Goal: Find specific page/section: Find specific page/section

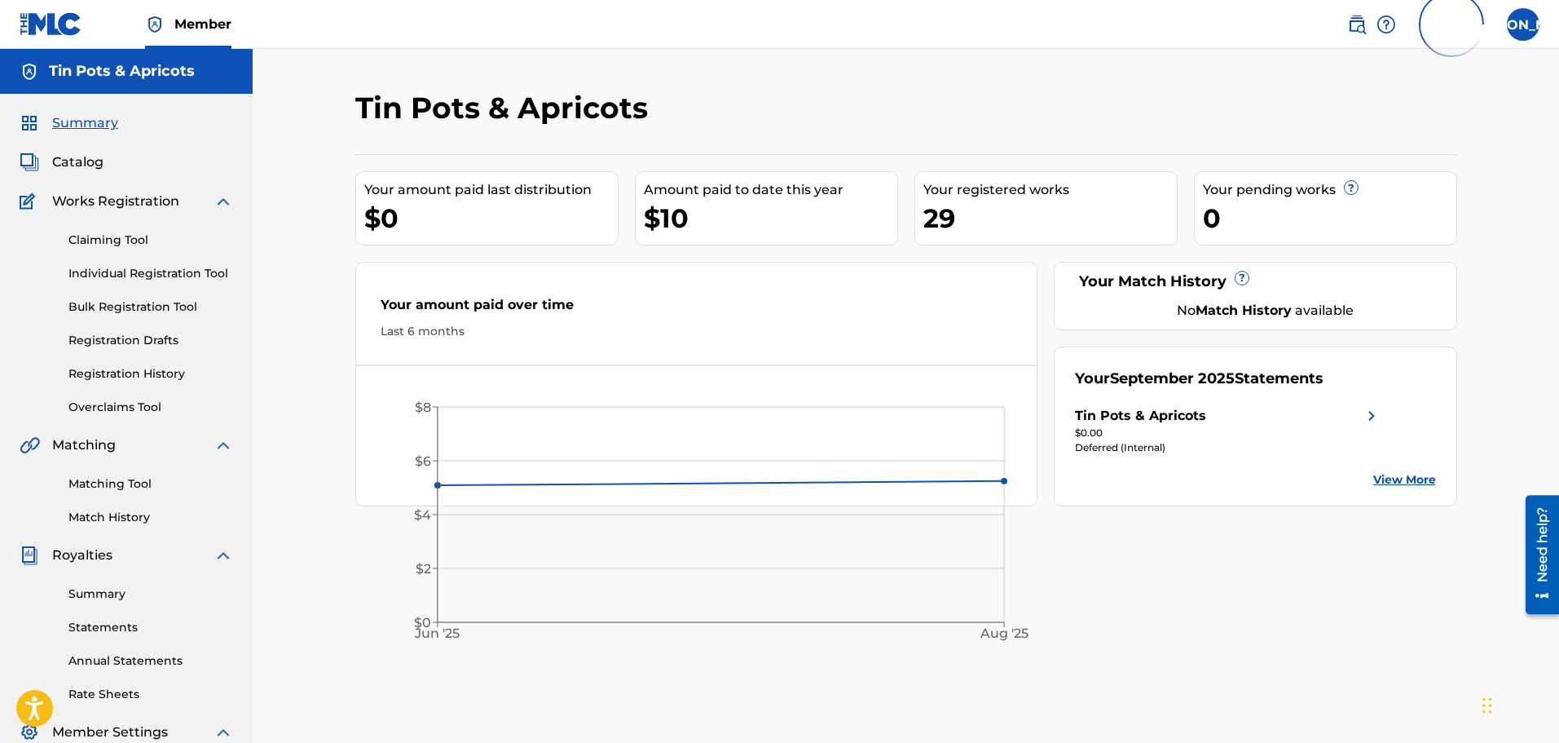
click at [1235, 410] on div "Tin Pots & Apricots" at bounding box center [1228, 416] width 306 height 20
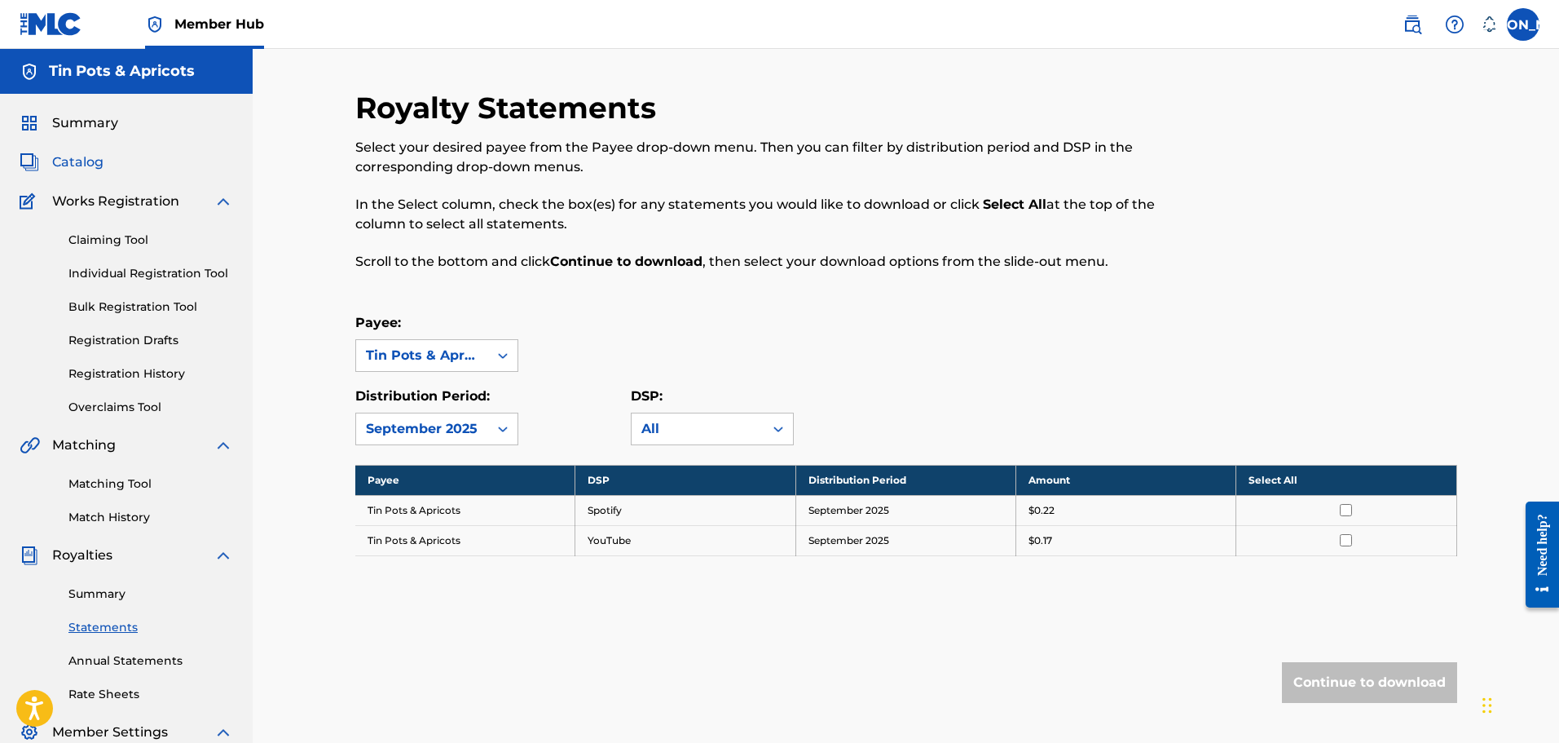
click at [89, 160] on span "Catalog" at bounding box center [77, 162] width 51 height 20
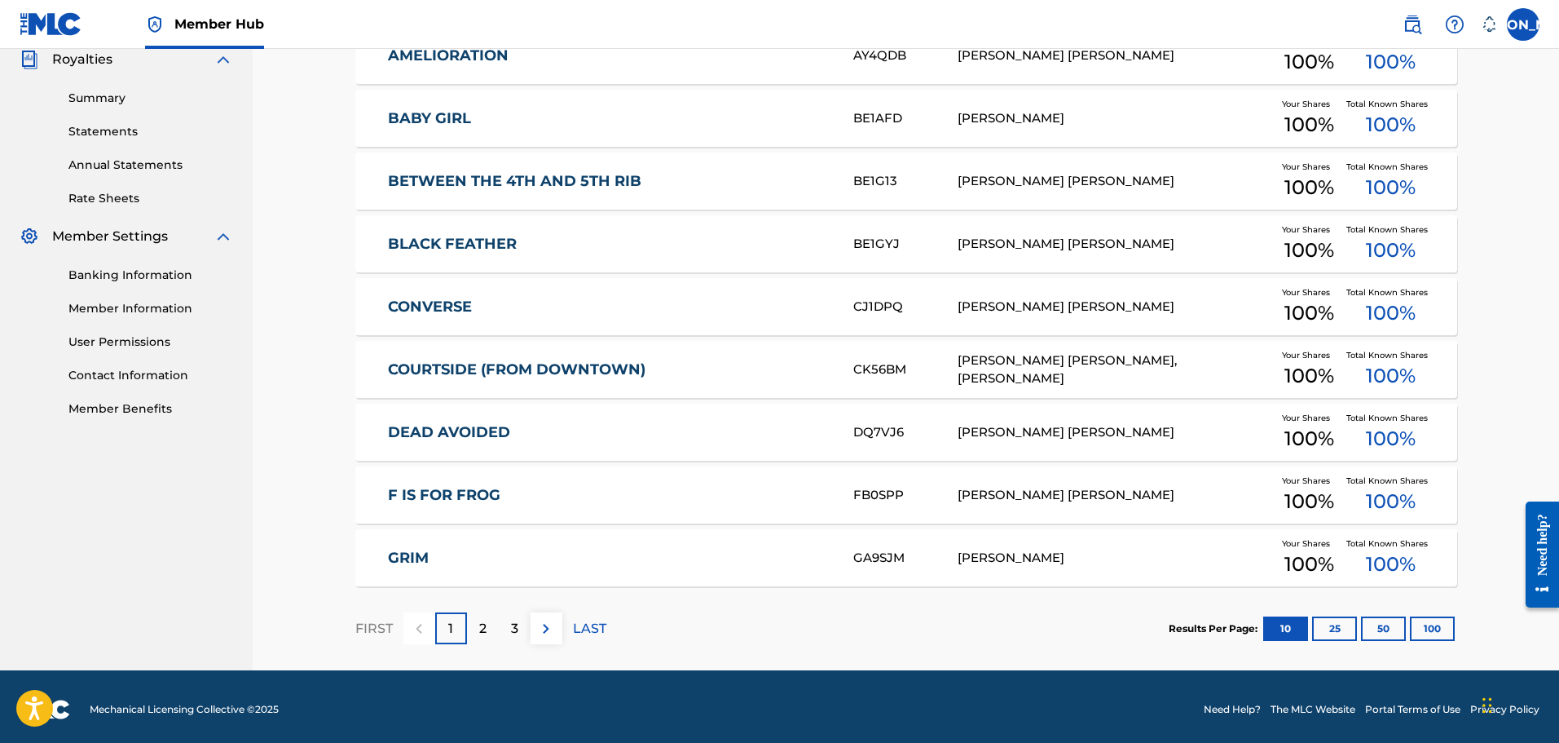
scroll to position [501, 0]
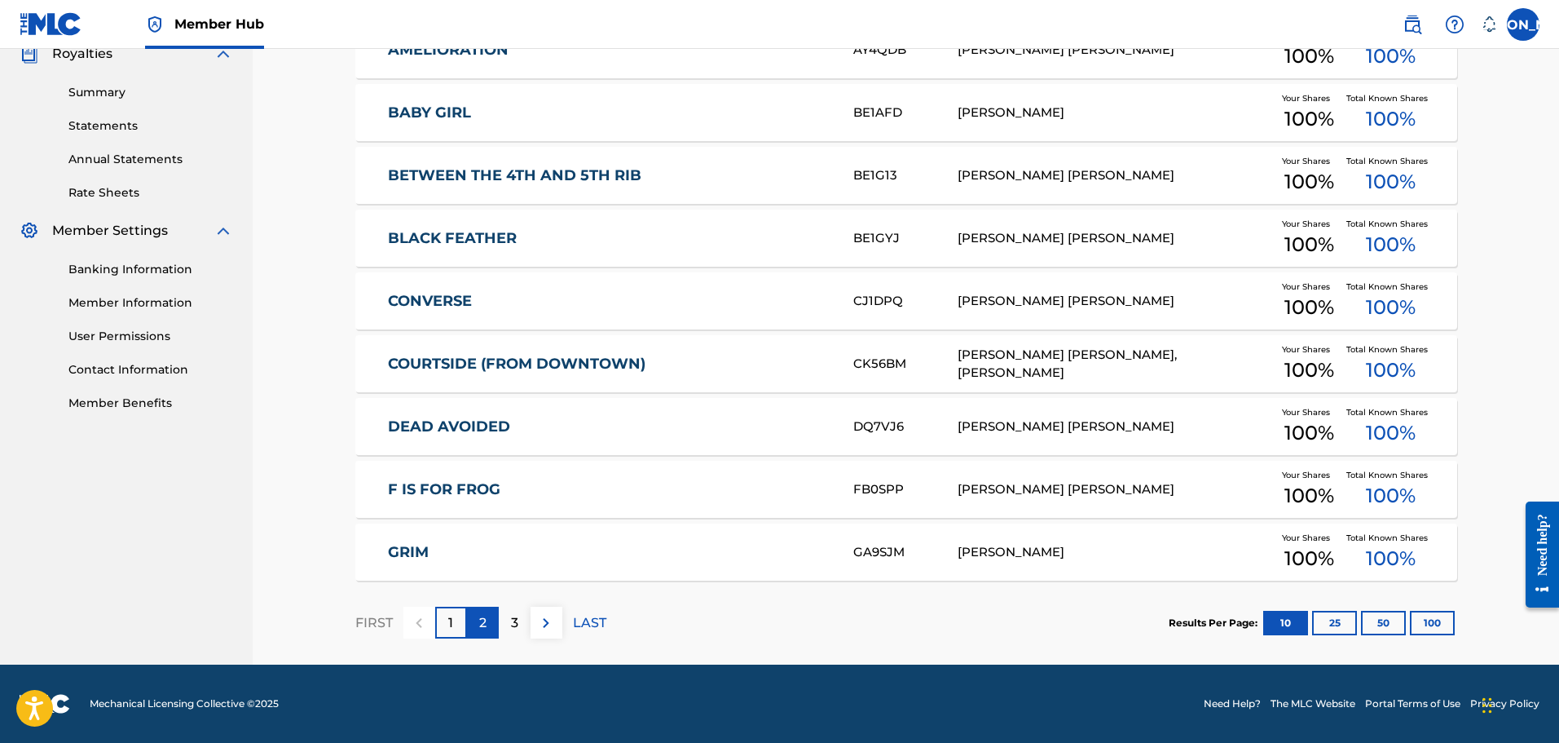
click at [487, 623] on div "2" at bounding box center [483, 622] width 32 height 32
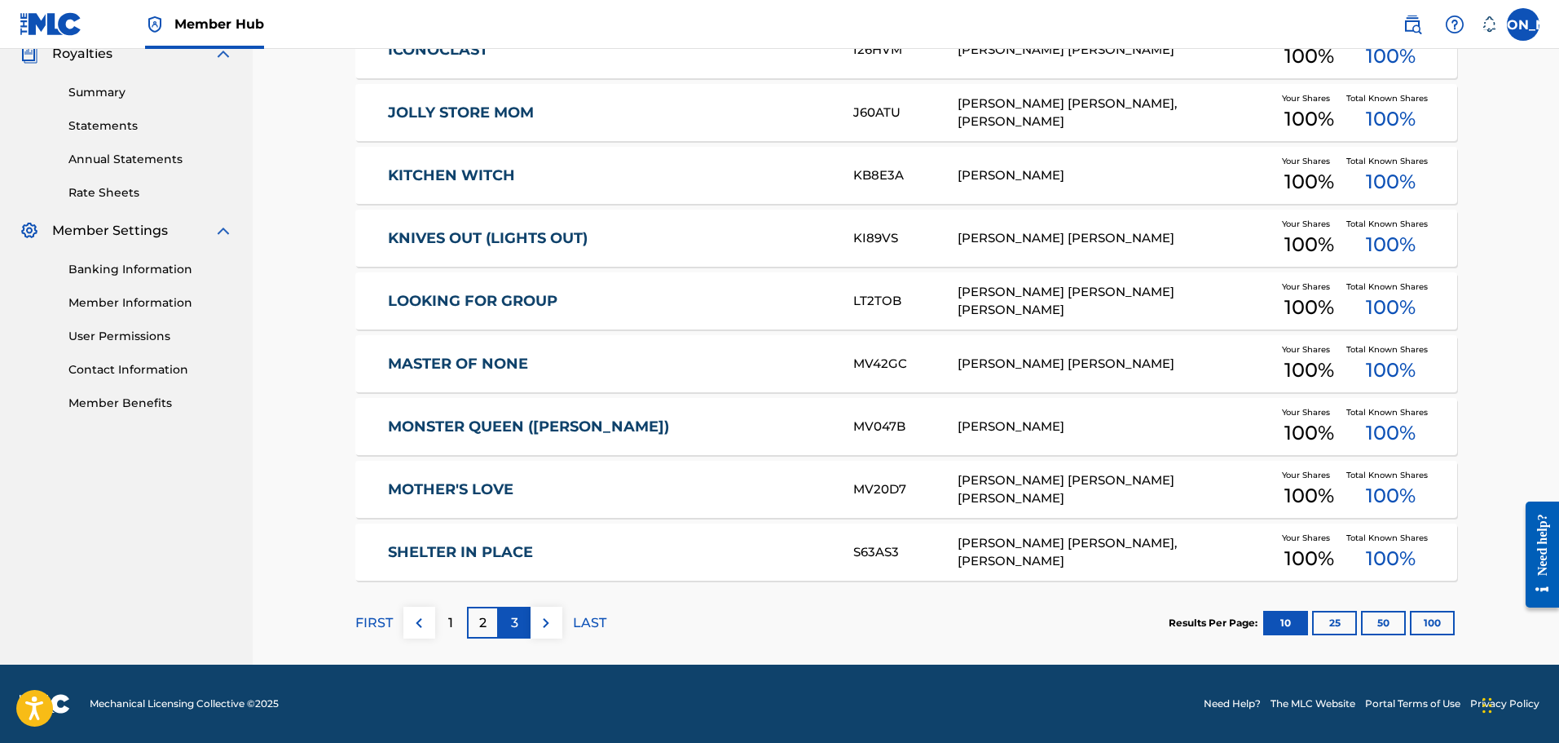
click at [511, 626] on p "3" at bounding box center [514, 623] width 7 height 20
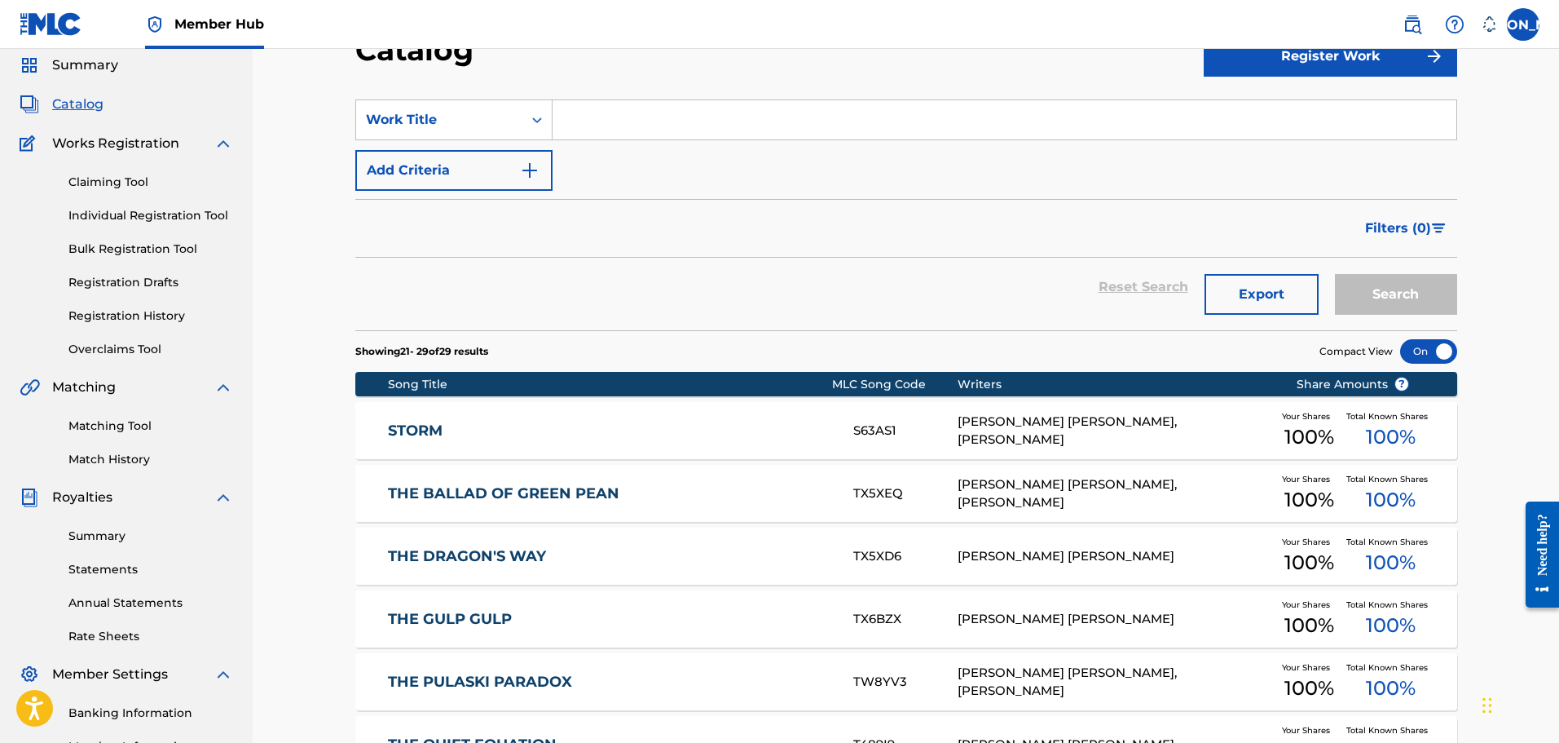
scroll to position [0, 0]
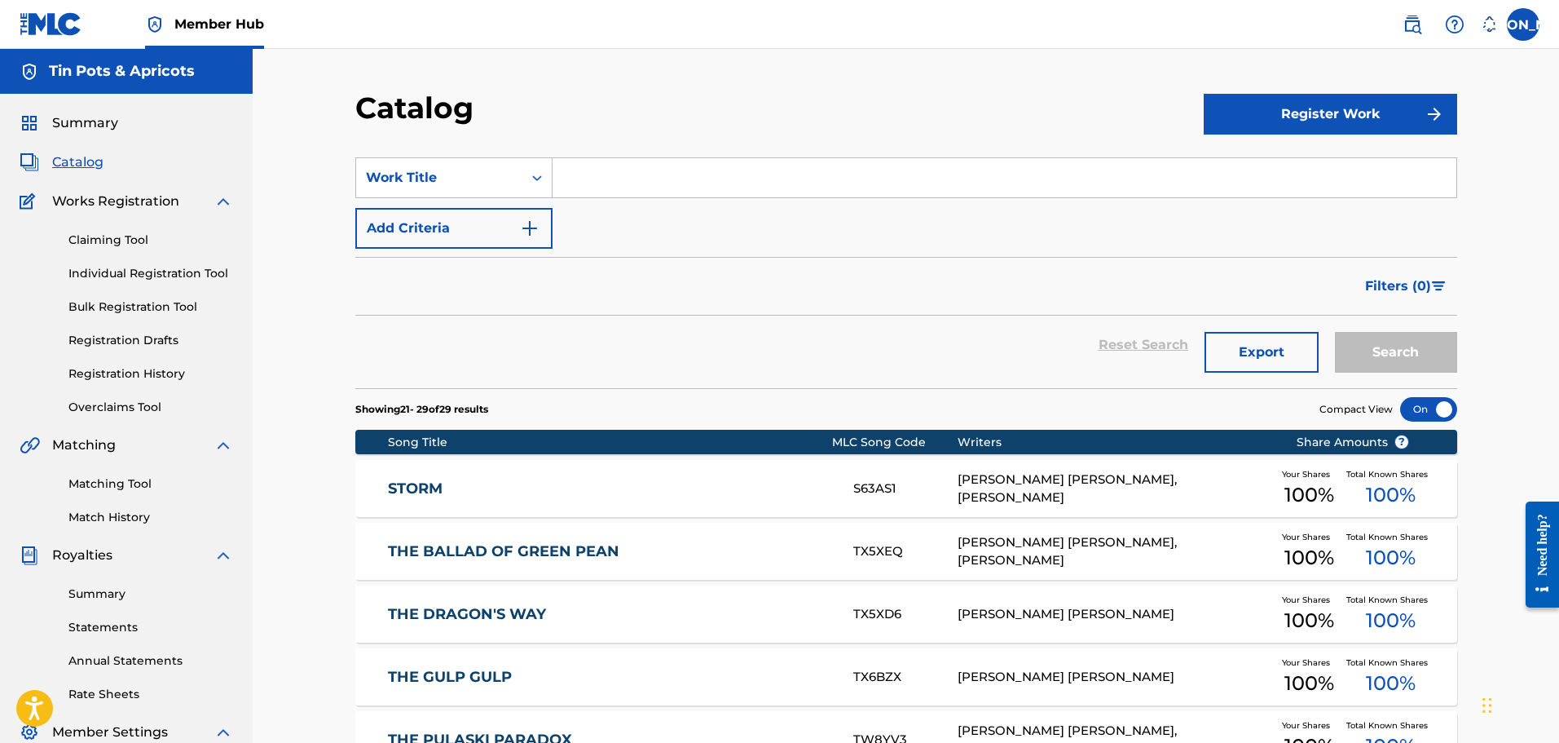
click at [640, 177] on input "Search Form" at bounding box center [1005, 177] width 904 height 39
type input "Uff Da"
click at [1335, 332] on button "Search" at bounding box center [1396, 352] width 122 height 41
